Goal: Find specific page/section: Find specific page/section

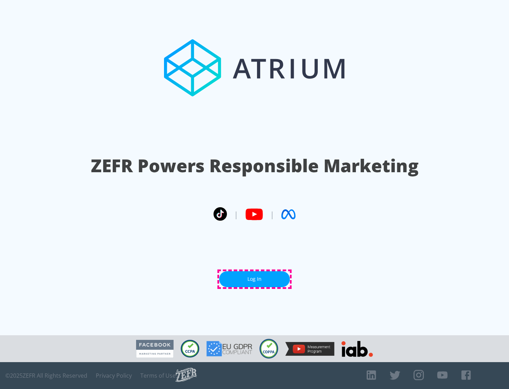
click at [255, 279] on link "Log In" at bounding box center [254, 279] width 71 height 16
